Goal: Information Seeking & Learning: Learn about a topic

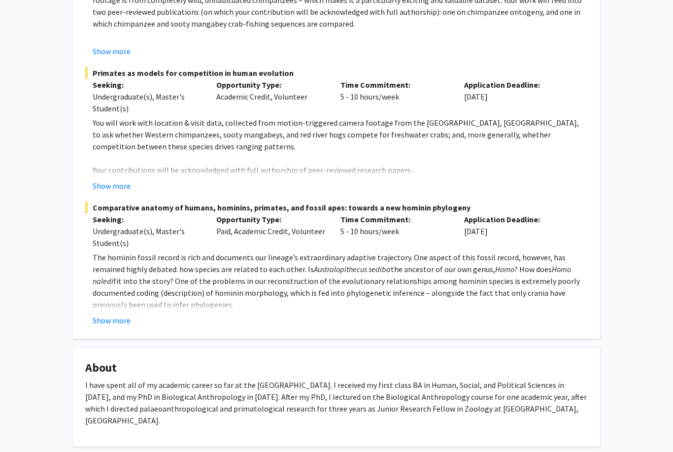
scroll to position [291, 0]
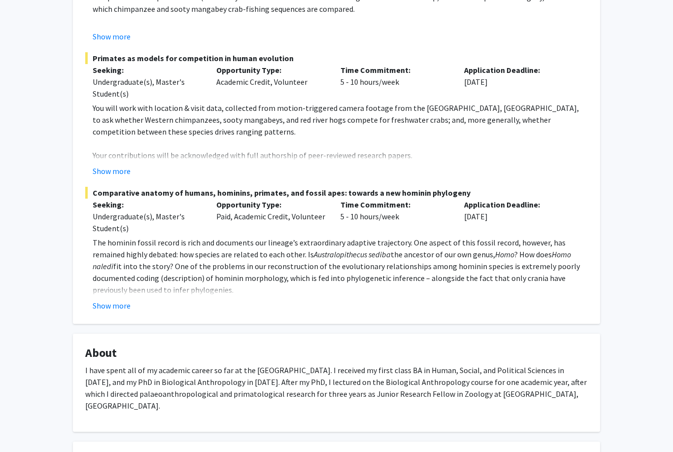
click at [122, 305] on button "Show more" at bounding box center [112, 306] width 38 height 12
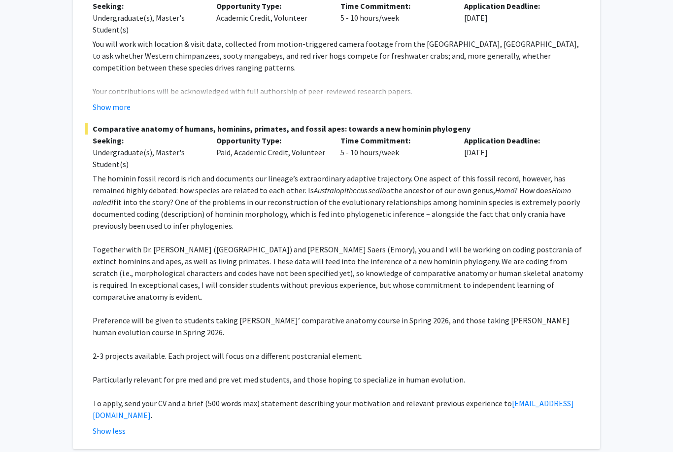
scroll to position [360, 0]
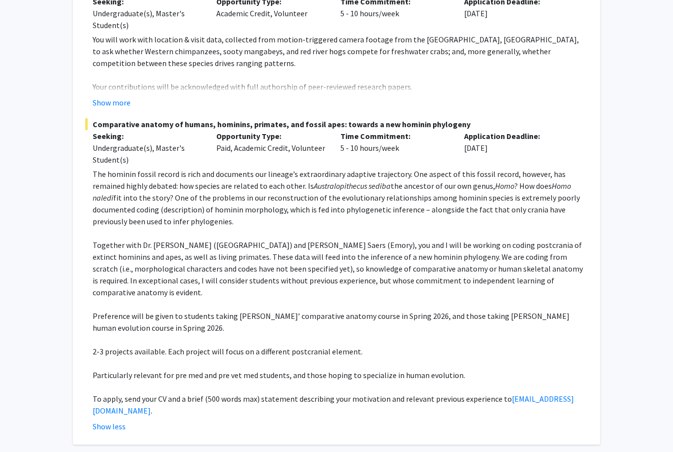
drag, startPoint x: 233, startPoint y: 314, endPoint x: 234, endPoint y: 326, distance: 11.9
click at [234, 326] on p "Preference will be given to students taking Dr. Saers’ comparative anatomy cour…" at bounding box center [340, 322] width 495 height 24
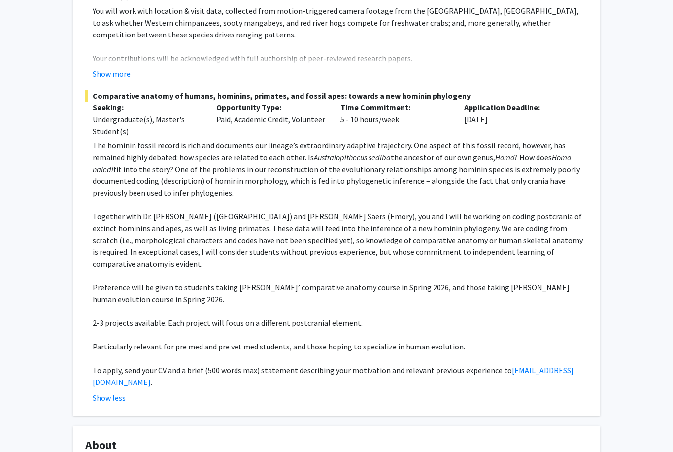
scroll to position [392, 0]
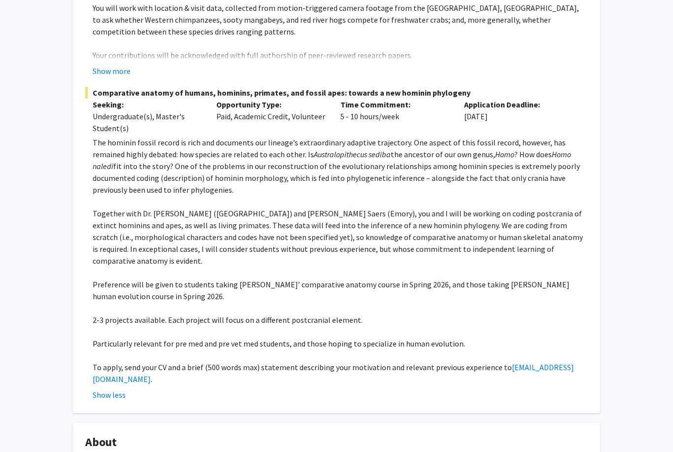
click at [414, 69] on div "Show more" at bounding box center [340, 71] width 495 height 12
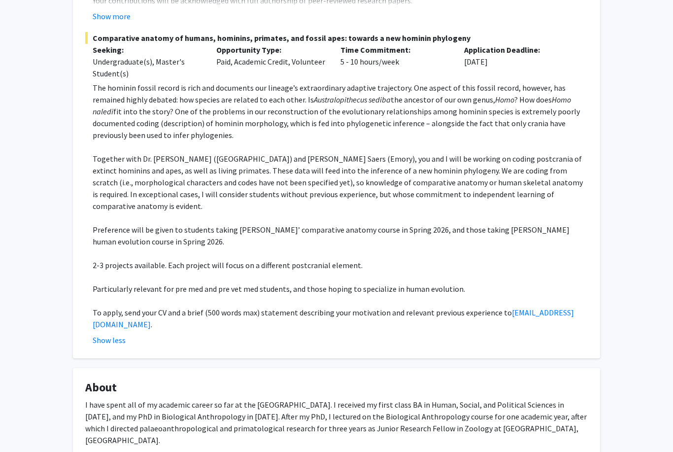
scroll to position [410, 0]
